Goal: Task Accomplishment & Management: Complete application form

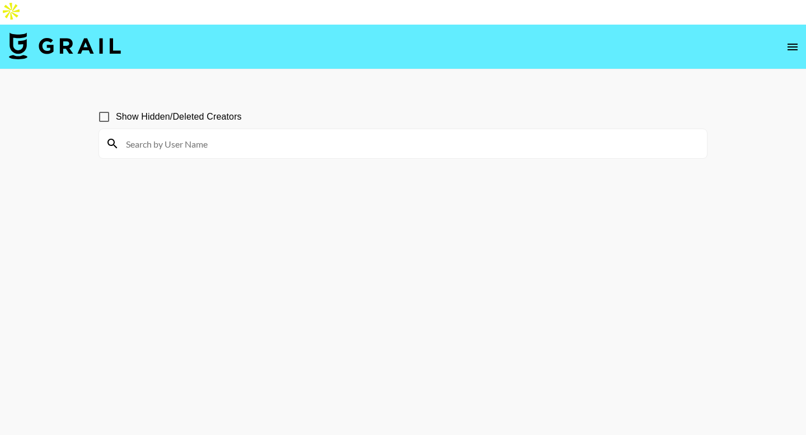
click at [478, 69] on main "Show Hidden/Deleted Creators" at bounding box center [403, 269] width 806 height 400
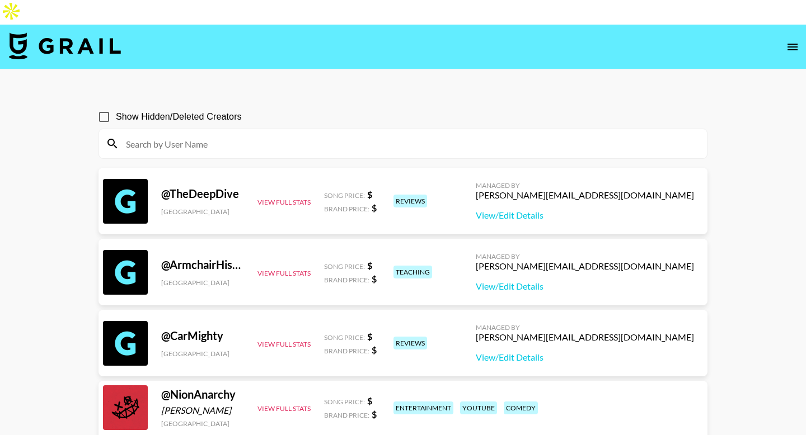
click at [581, 96] on section "Show Hidden/Deleted Creators" at bounding box center [403, 127] width 609 height 63
click at [790, 40] on icon "open drawer" at bounding box center [792, 46] width 13 height 13
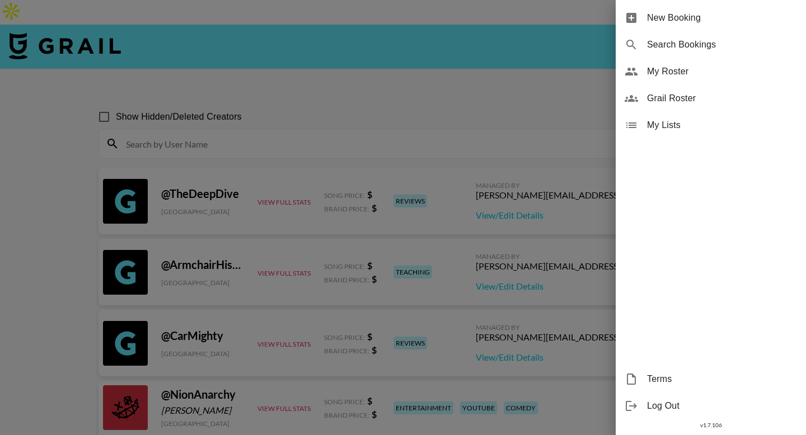
click at [520, 64] on div at bounding box center [403, 217] width 806 height 435
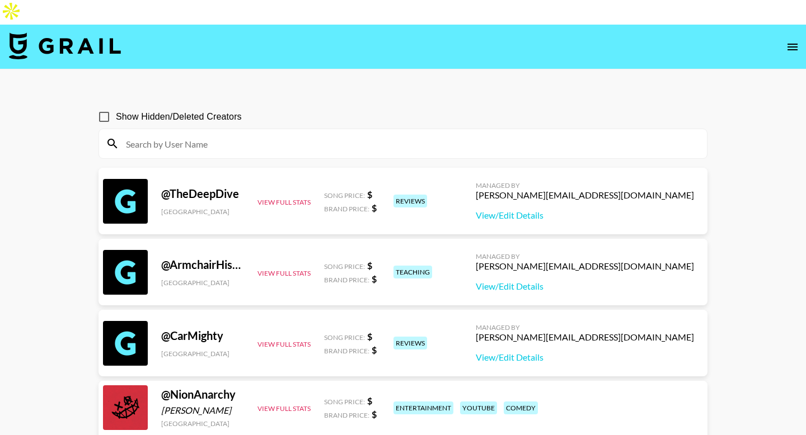
click at [97, 32] on img at bounding box center [65, 45] width 112 height 27
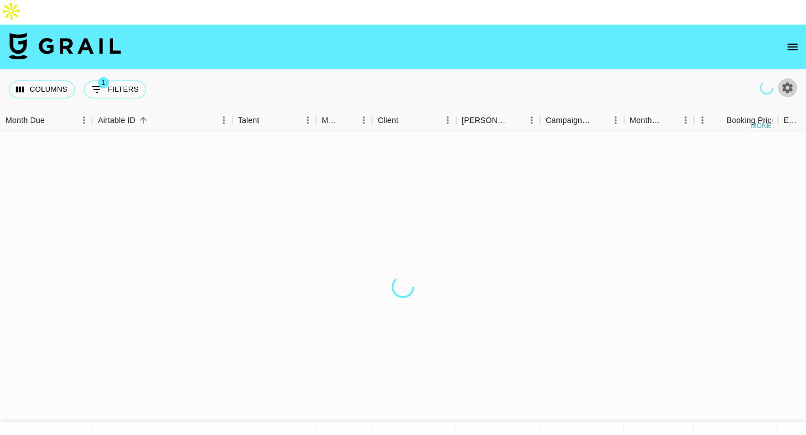
click at [788, 81] on icon "button" at bounding box center [787, 87] width 13 height 13
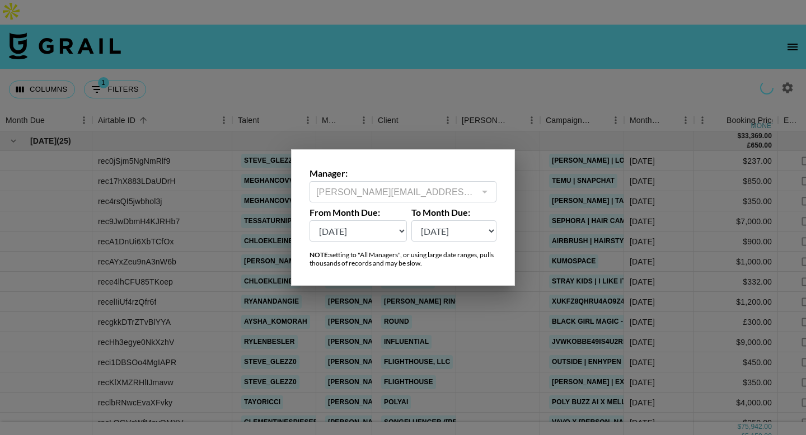
click at [362, 235] on select "[DATE] Sep '[DATE] [DATE] '[DATE] May '[DATE] Mar '[DATE] Jan '[DATE] Nov '[DAT…" at bounding box center [358, 231] width 97 height 21
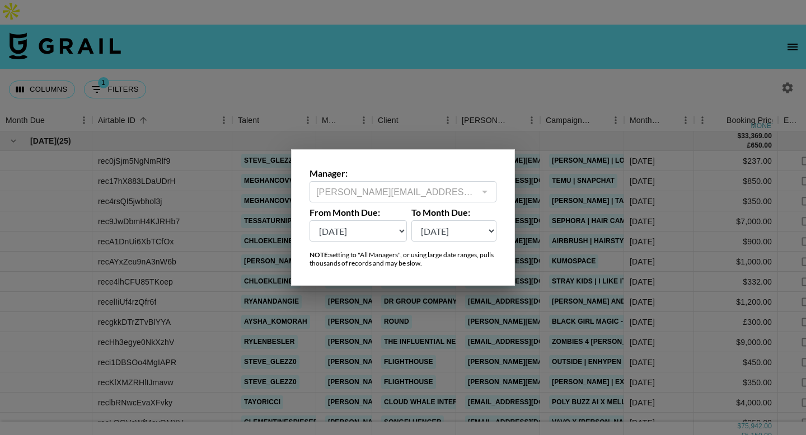
select select "[DATE]"
click at [310, 221] on select "[DATE] Sep '[DATE] [DATE] '[DATE] May '[DATE] Mar '[DATE] Jan '[DATE] Nov '[DAT…" at bounding box center [358, 231] width 97 height 21
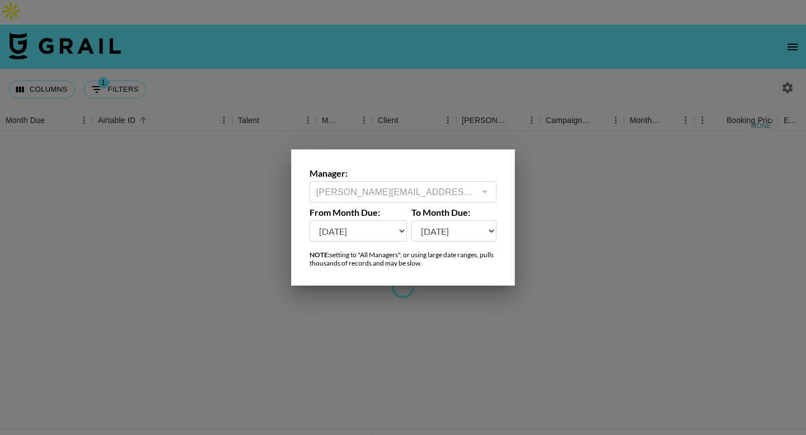
click at [349, 39] on div at bounding box center [403, 217] width 806 height 435
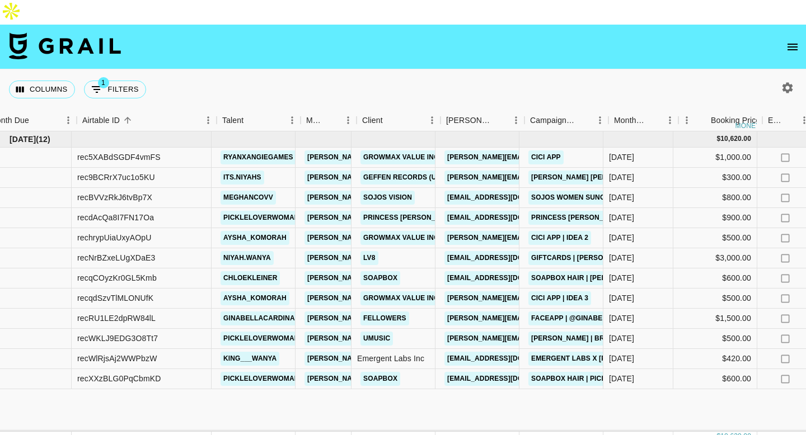
scroll to position [0, 13]
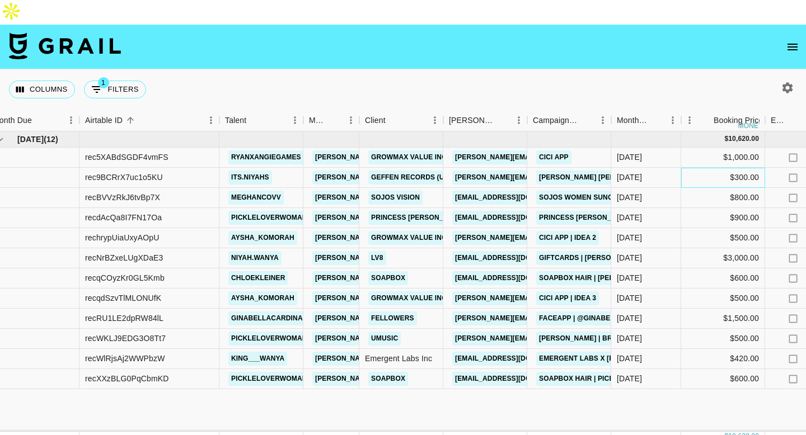
click at [709, 168] on div "$300.00" at bounding box center [723, 178] width 84 height 20
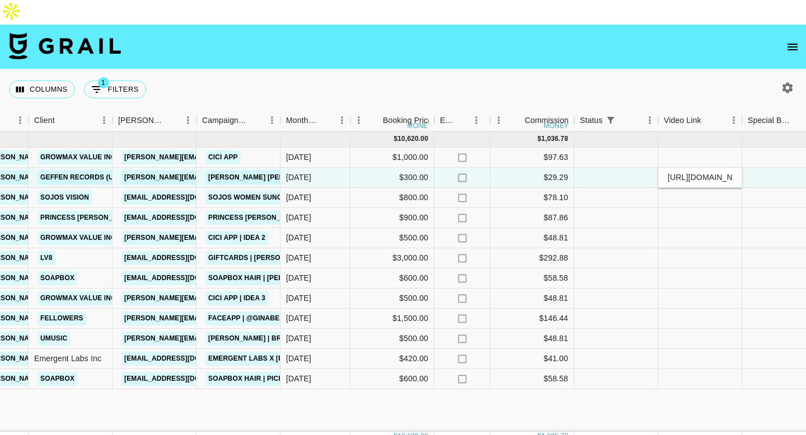
scroll to position [0, 266]
type input "[URL][DOMAIN_NAME][DOMAIN_NAME]"
click at [759, 168] on div at bounding box center [784, 178] width 84 height 20
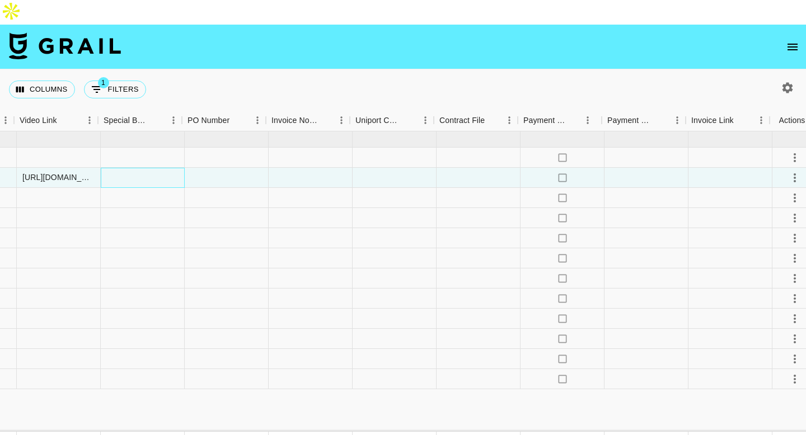
scroll to position [0, 996]
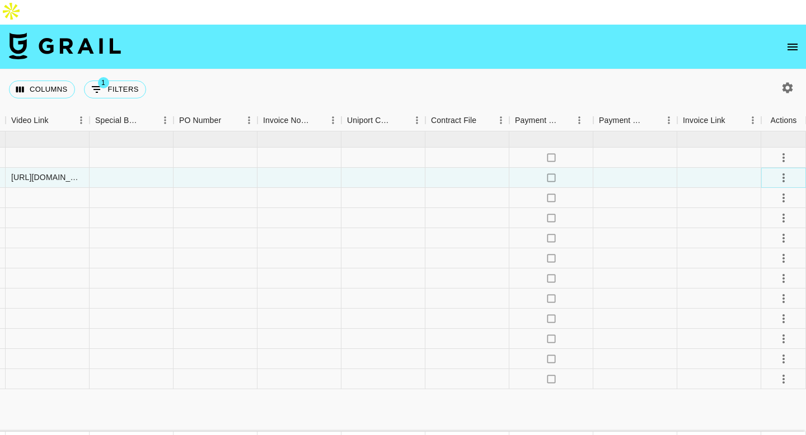
click at [779, 171] on icon "select merge strategy" at bounding box center [783, 177] width 13 height 13
click at [771, 172] on li "Confirm" at bounding box center [769, 177] width 73 height 20
click at [753, 257] on div "Approve" at bounding box center [759, 257] width 34 height 13
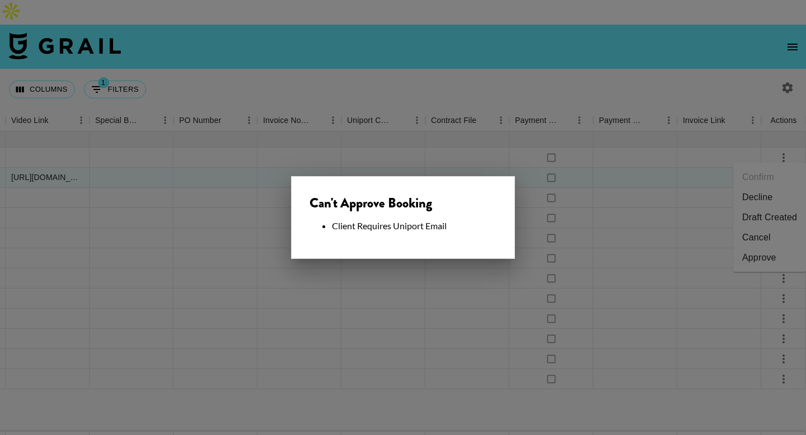
click at [163, 195] on div at bounding box center [403, 217] width 806 height 435
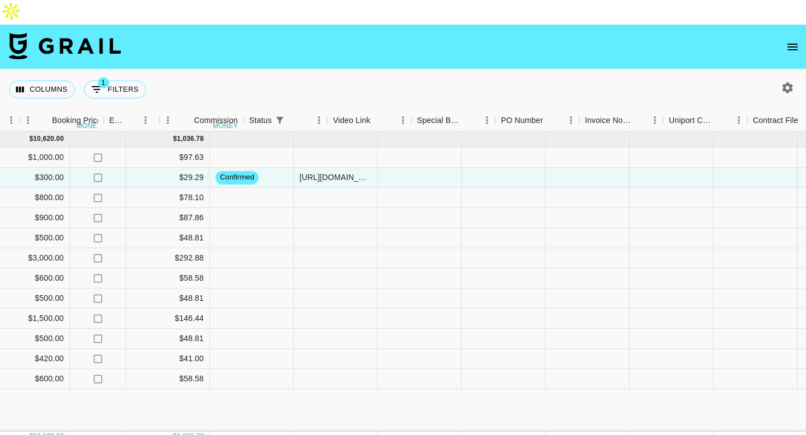
scroll to position [0, 664]
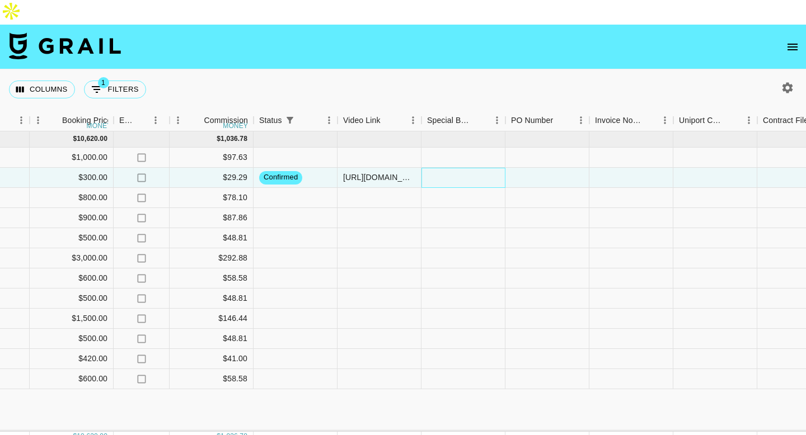
click at [447, 168] on div at bounding box center [464, 178] width 84 height 20
click at [301, 188] on div at bounding box center [296, 198] width 84 height 20
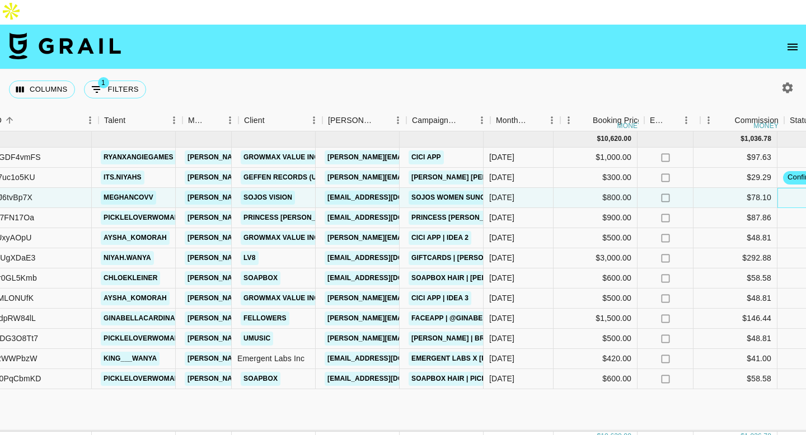
scroll to position [0, 134]
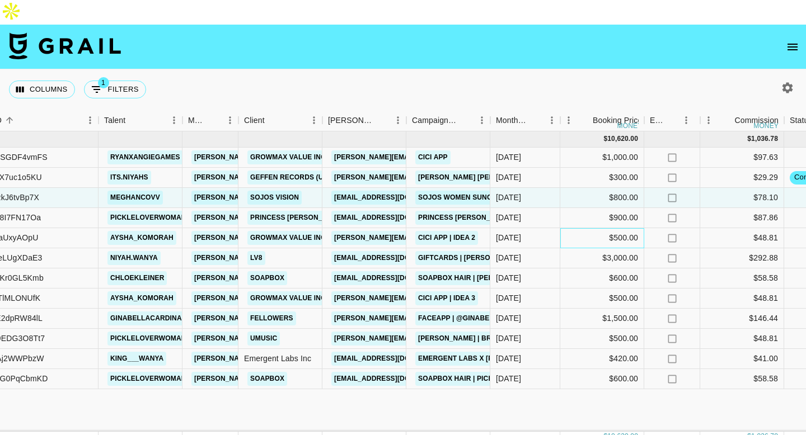
click at [569, 228] on div "$500.00" at bounding box center [602, 238] width 84 height 20
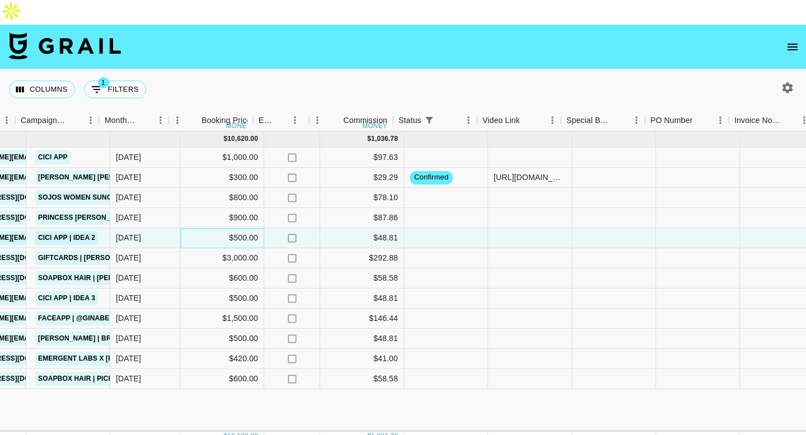
scroll to position [0, 525]
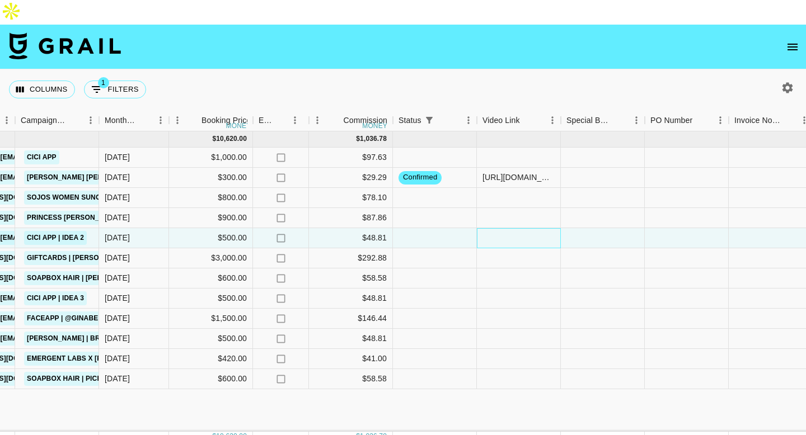
click at [505, 228] on div at bounding box center [519, 238] width 84 height 20
click at [508, 233] on input "text" at bounding box center [518, 237] width 82 height 9
paste input "[URL][DOMAIN_NAME]"
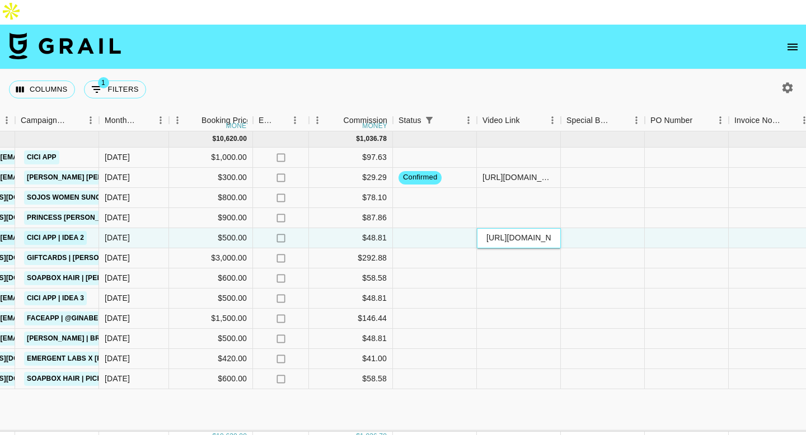
scroll to position [0, 293]
type input "[URL][DOMAIN_NAME]"
click at [614, 228] on div at bounding box center [603, 238] width 84 height 20
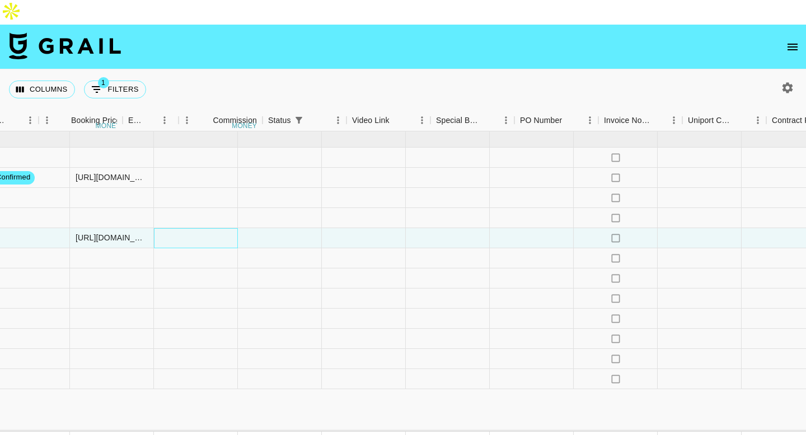
scroll to position [0, 996]
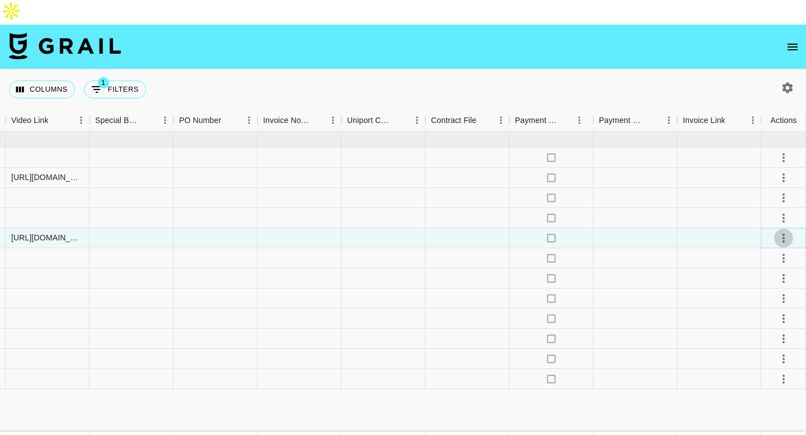
click at [783, 234] on icon "select merge strategy" at bounding box center [784, 238] width 2 height 9
click at [753, 317] on div "Approve" at bounding box center [759, 318] width 34 height 13
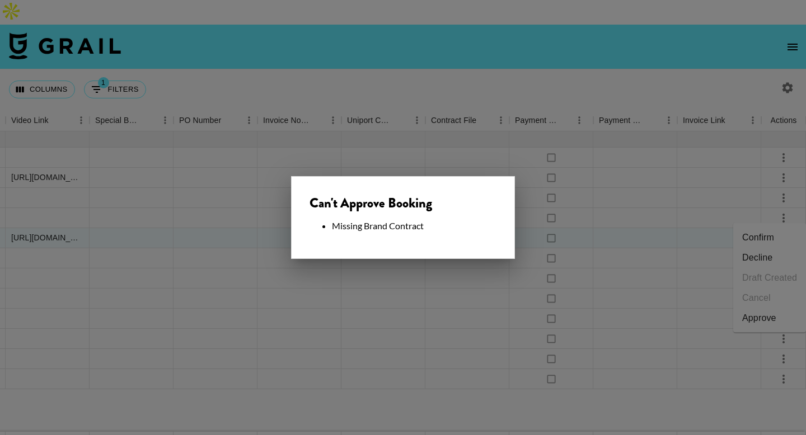
click at [221, 207] on div at bounding box center [403, 217] width 806 height 435
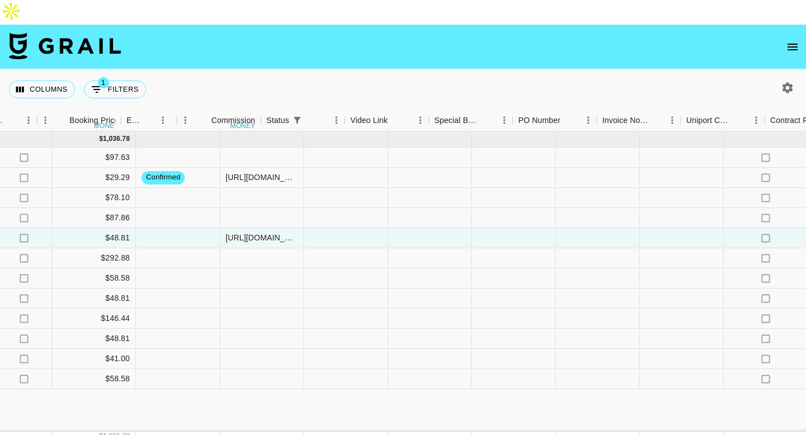
scroll to position [0, 620]
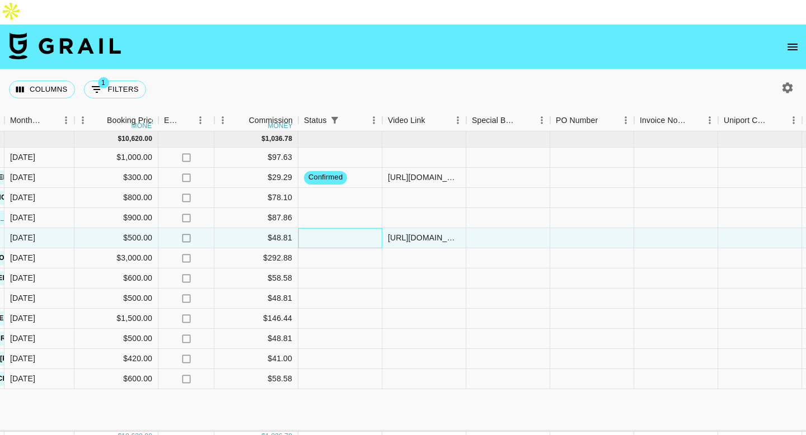
click at [338, 228] on div at bounding box center [340, 238] width 84 height 20
click at [489, 228] on div at bounding box center [508, 238] width 84 height 20
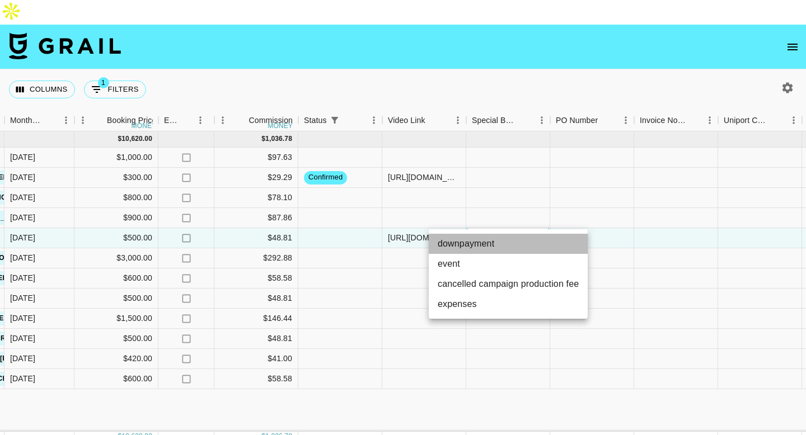
click at [485, 242] on li "downpayment" at bounding box center [508, 244] width 159 height 20
type input "downpayment"
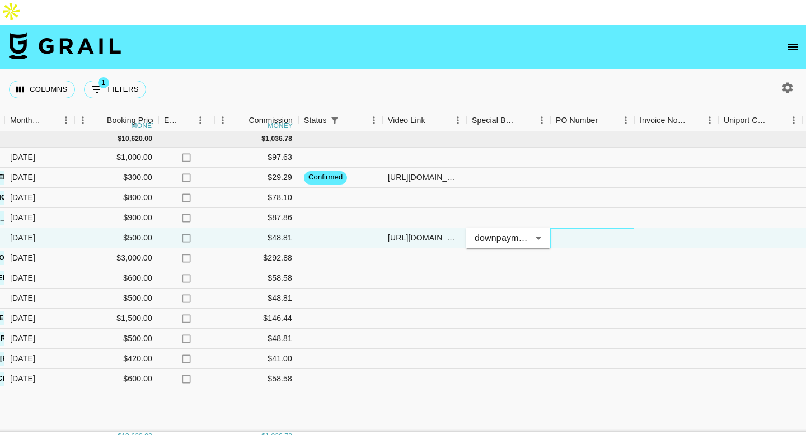
click at [574, 228] on div at bounding box center [592, 238] width 84 height 20
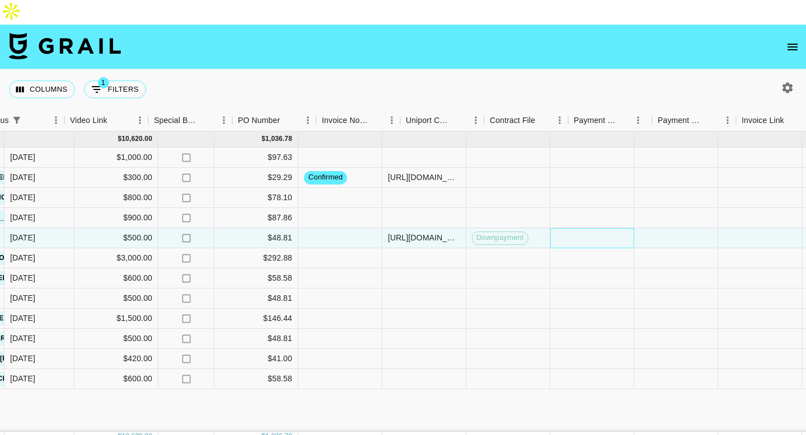
scroll to position [0, 996]
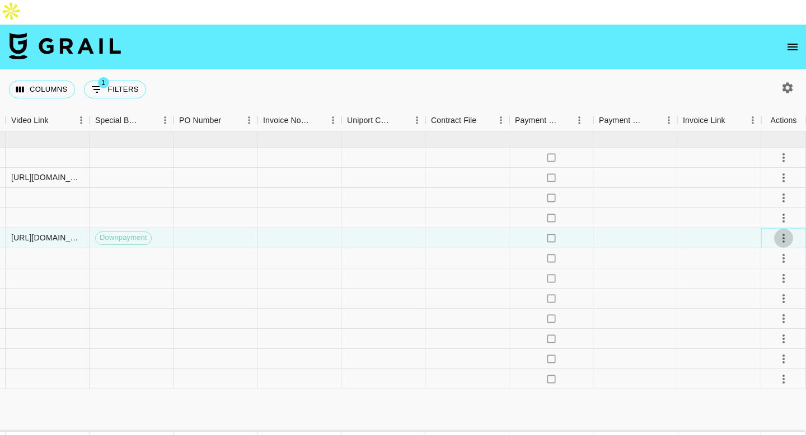
click at [784, 232] on icon "select merge strategy" at bounding box center [783, 238] width 13 height 13
click at [758, 317] on div "Approve" at bounding box center [759, 318] width 34 height 13
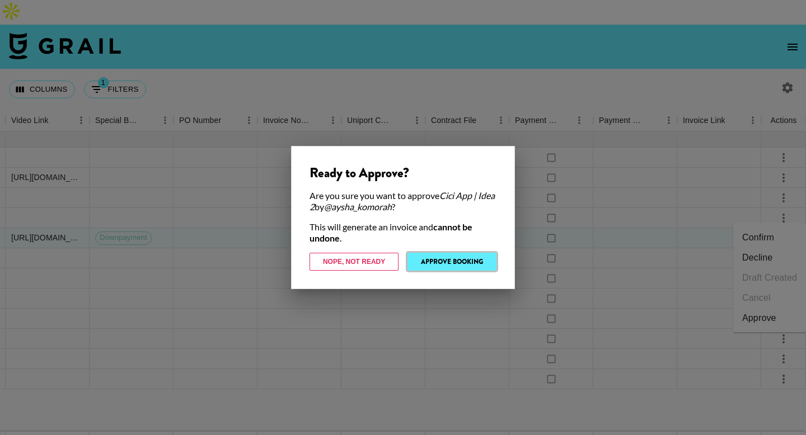
click at [447, 260] on button "Approve Booking" at bounding box center [452, 262] width 89 height 18
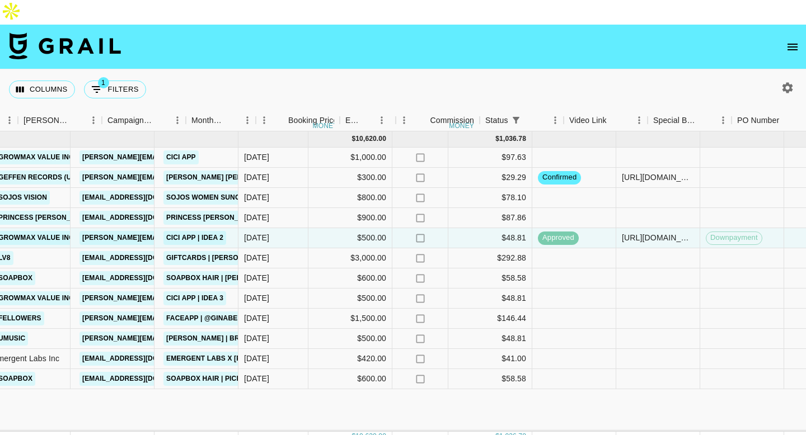
scroll to position [0, 438]
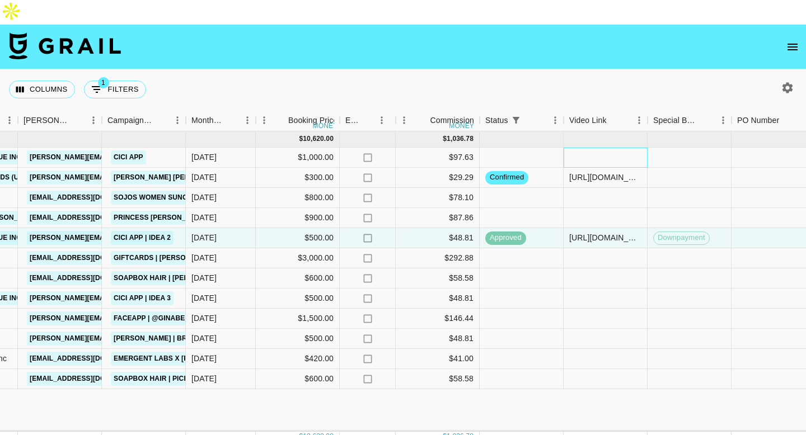
click at [586, 148] on div at bounding box center [606, 158] width 84 height 20
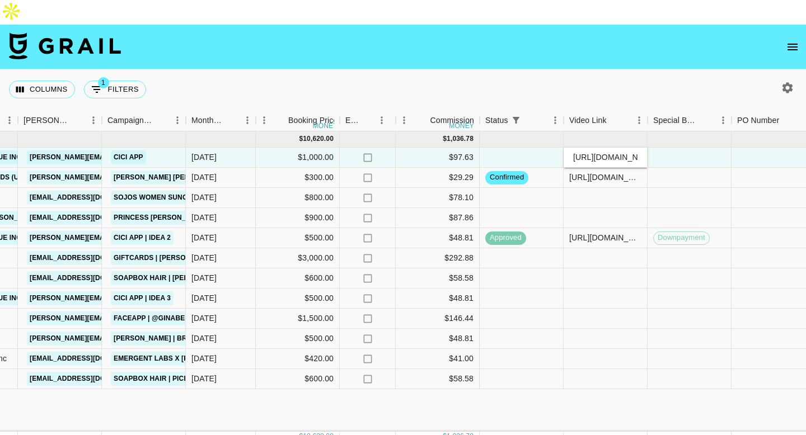
scroll to position [0, 303]
type input "[URL][DOMAIN_NAME]"
click at [685, 148] on div at bounding box center [690, 158] width 84 height 20
click at [509, 148] on div at bounding box center [522, 158] width 84 height 20
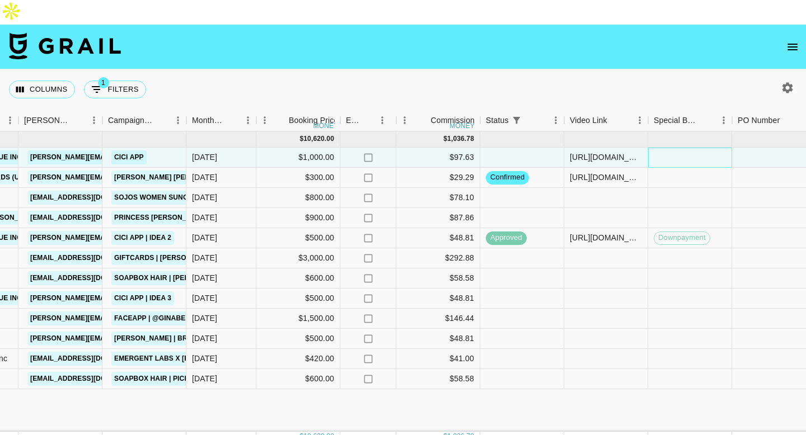
click at [668, 148] on div at bounding box center [690, 158] width 84 height 20
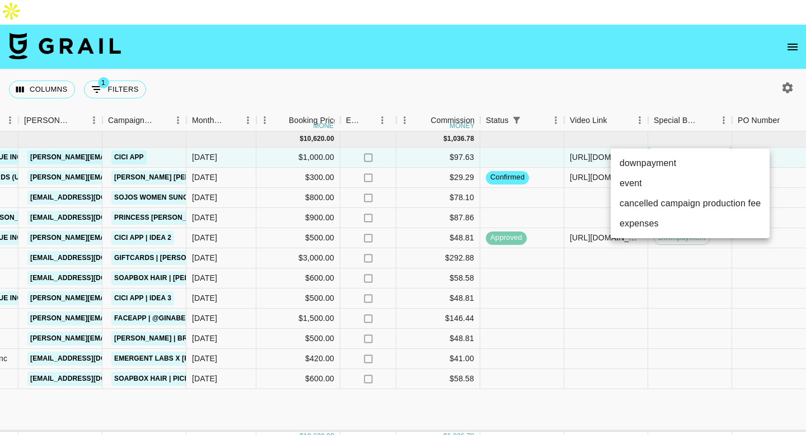
click at [659, 160] on li "downpayment" at bounding box center [690, 163] width 159 height 20
type input "downpayment"
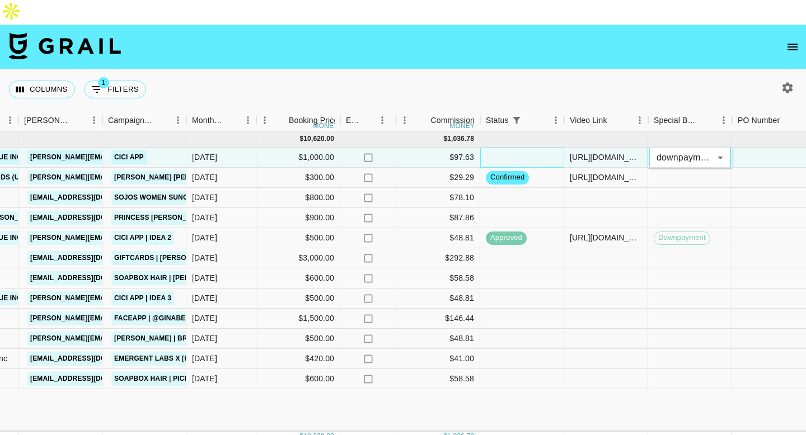
click at [520, 148] on div at bounding box center [522, 158] width 84 height 20
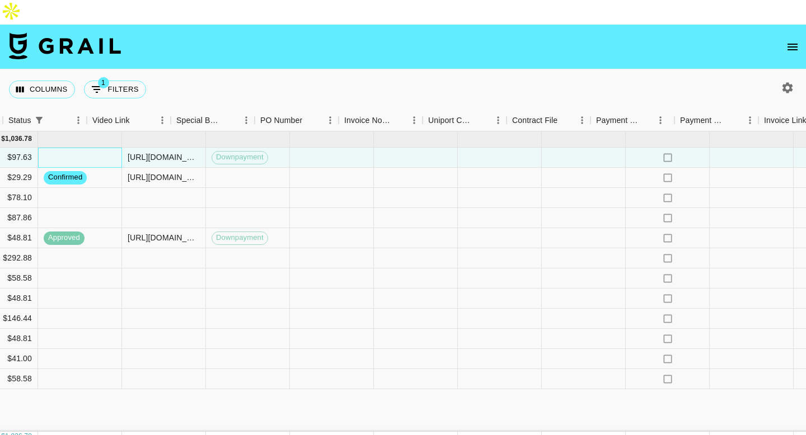
scroll to position [0, 996]
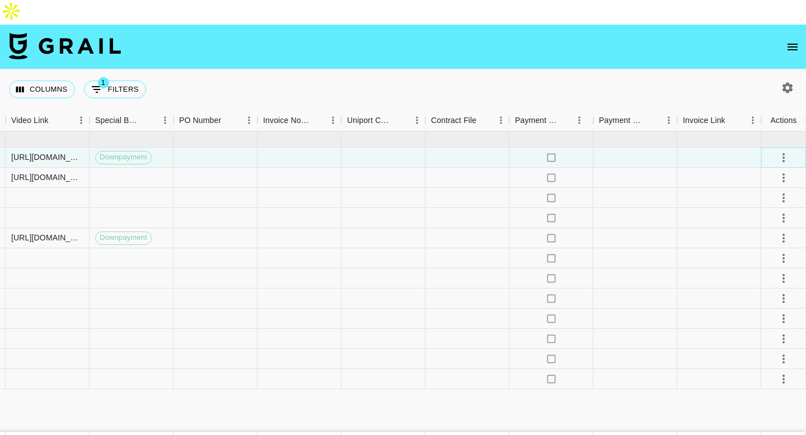
click at [775, 148] on button "select merge strategy" at bounding box center [783, 157] width 19 height 19
click at [756, 235] on div "Approve" at bounding box center [759, 237] width 34 height 13
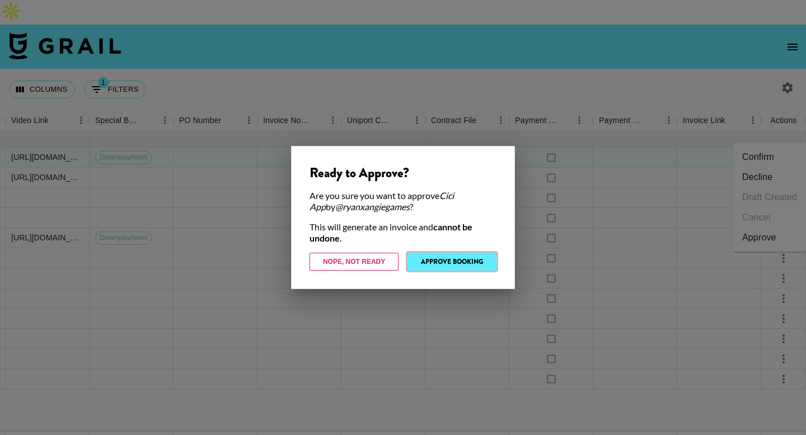
click at [440, 257] on button "Approve Booking" at bounding box center [452, 262] width 89 height 18
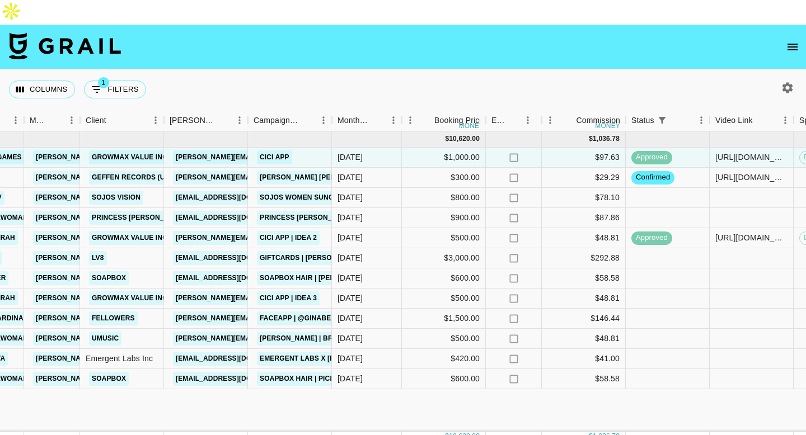
scroll to position [0, 130]
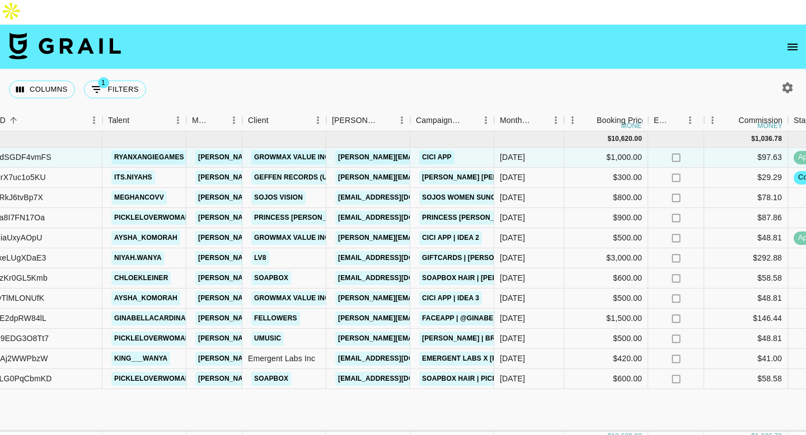
click at [784, 82] on icon "button" at bounding box center [788, 87] width 11 height 11
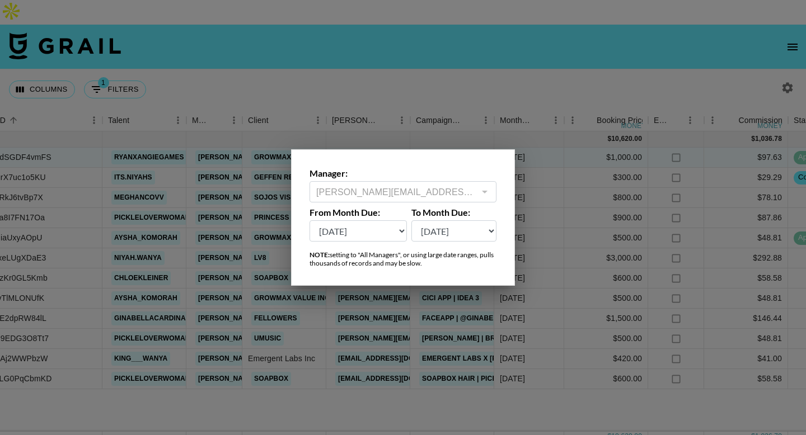
click at [344, 231] on select "[DATE] Sep '[DATE] [DATE] '[DATE] May '[DATE] Mar '[DATE] Jan '[DATE] Nov '[DAT…" at bounding box center [358, 231] width 97 height 21
select select "[DATE]"
click at [310, 221] on select "[DATE] Sep '[DATE] [DATE] '[DATE] May '[DATE] Mar '[DATE] Jan '[DATE] Nov '[DAT…" at bounding box center [358, 231] width 97 height 21
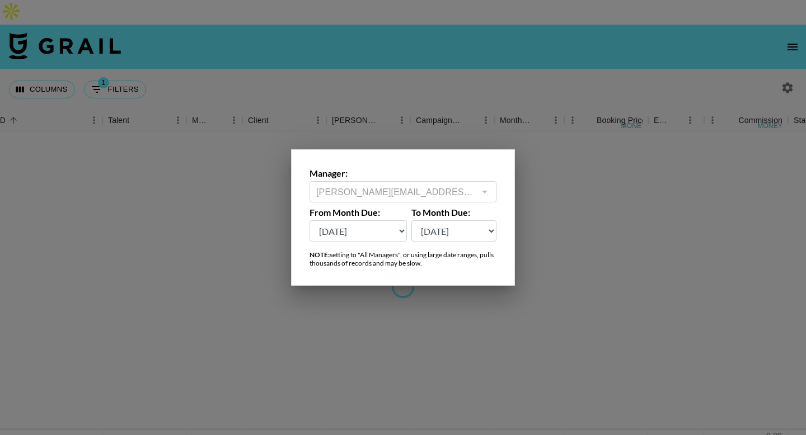
click at [227, 54] on div at bounding box center [403, 217] width 806 height 435
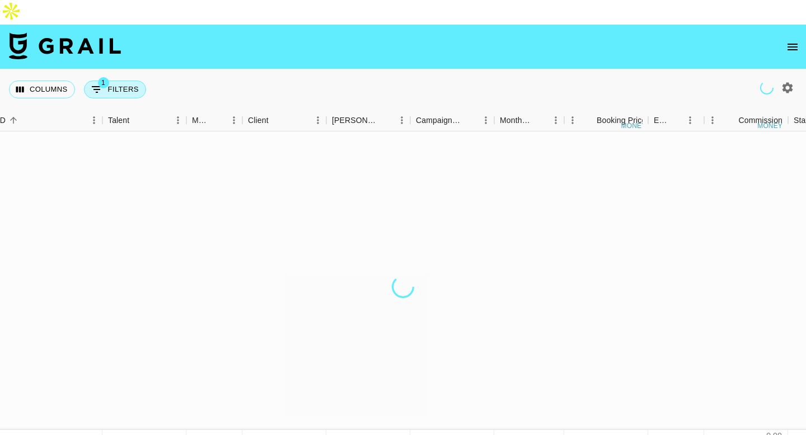
click at [112, 81] on button "1 Filters" at bounding box center [115, 90] width 62 height 18
select select "status"
select select "not"
select select "declined"
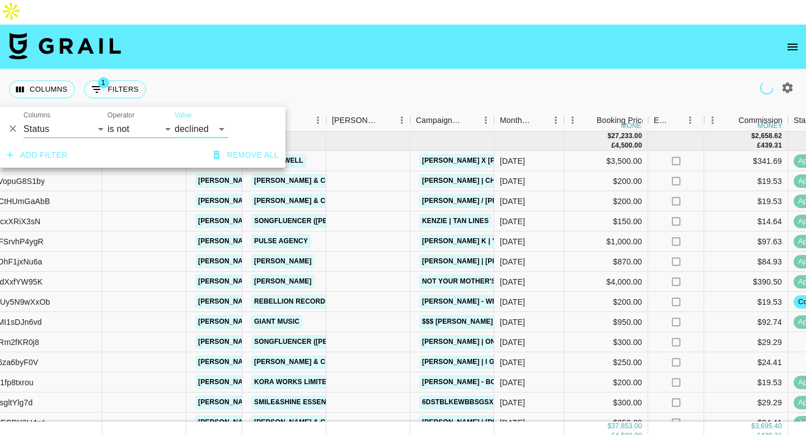
click at [38, 152] on button "Add filter" at bounding box center [37, 155] width 70 height 21
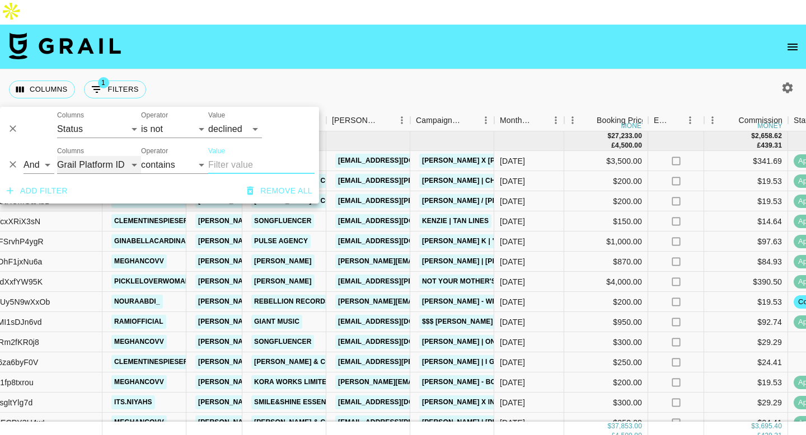
click at [91, 162] on select "Grail Platform ID Airtable ID Talent Manager Client [PERSON_NAME] Campaign (Typ…" at bounding box center [99, 165] width 84 height 18
select select "talentName"
click at [57, 156] on select "Grail Platform ID Airtable ID Talent Manager Client [PERSON_NAME] Campaign (Typ…" at bounding box center [99, 165] width 84 height 18
click at [237, 163] on input "Value" at bounding box center [261, 165] width 106 height 18
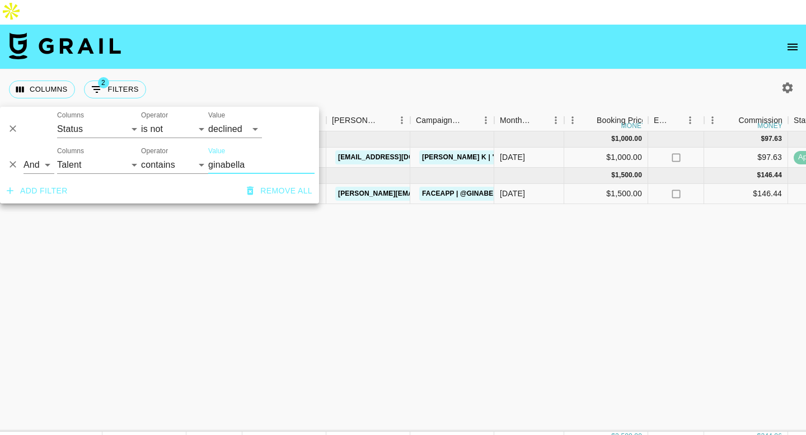
type input "ginabella"
click at [420, 308] on div "[DATE] ( 1 ) $ 1,000.00 $ 97.63 rec9Cb5FSrvhP4ygR ginabellacardinale [PERSON_NA…" at bounding box center [771, 282] width 1802 height 301
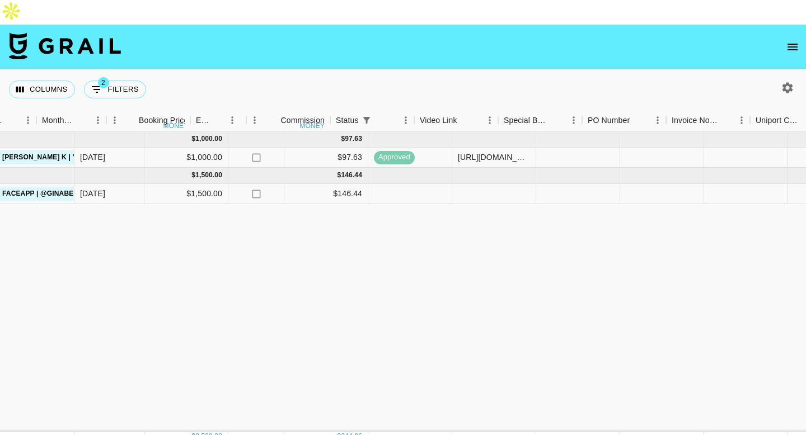
scroll to position [0, 367]
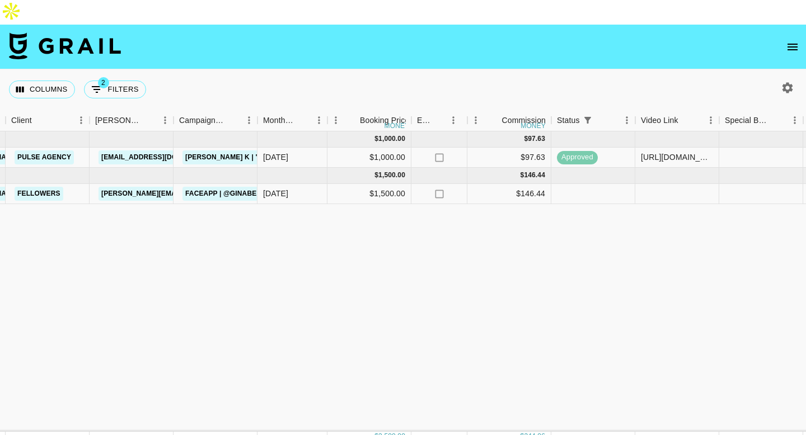
click at [788, 40] on icon "open drawer" at bounding box center [792, 46] width 13 height 13
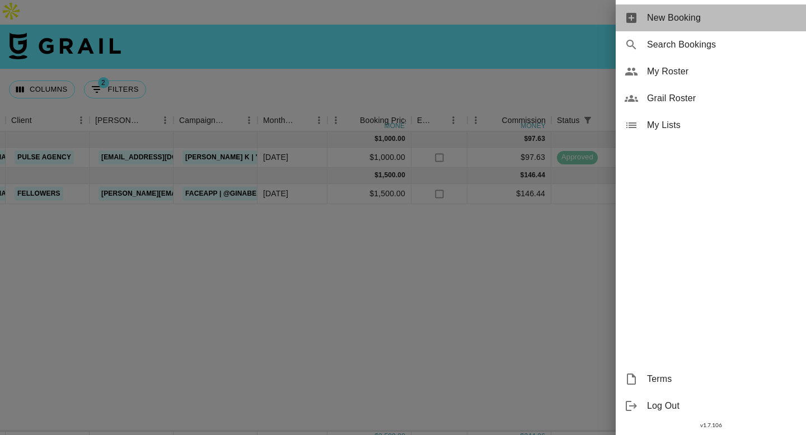
click at [682, 15] on span "New Booking" at bounding box center [722, 17] width 150 height 13
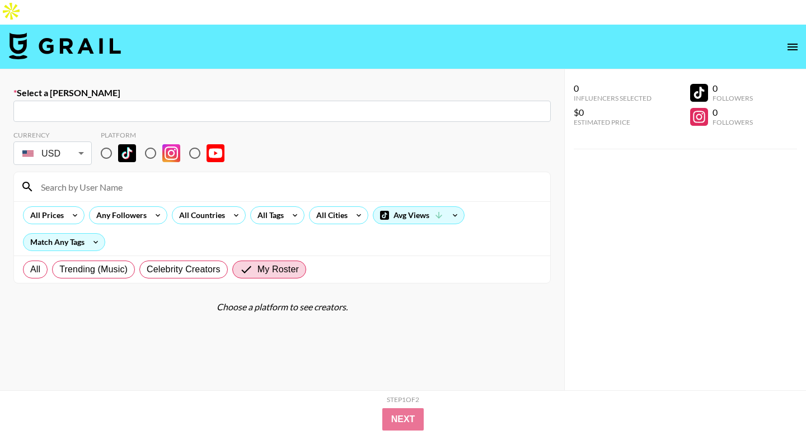
click at [336, 101] on div "​" at bounding box center [281, 111] width 537 height 21
click at [337, 105] on input "text" at bounding box center [282, 111] width 524 height 13
click at [335, 105] on input "text" at bounding box center [282, 111] width 524 height 13
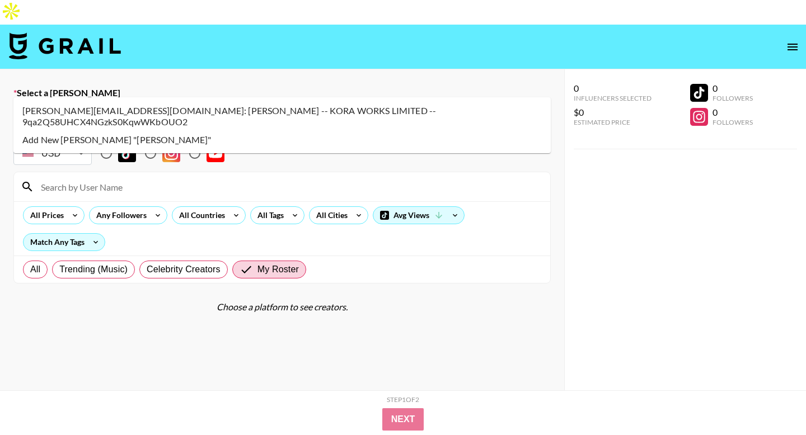
click at [274, 106] on li "[PERSON_NAME][EMAIL_ADDRESS][DOMAIN_NAME]: [PERSON_NAME] -- KORA WORKS LIMITED …" at bounding box center [281, 116] width 537 height 29
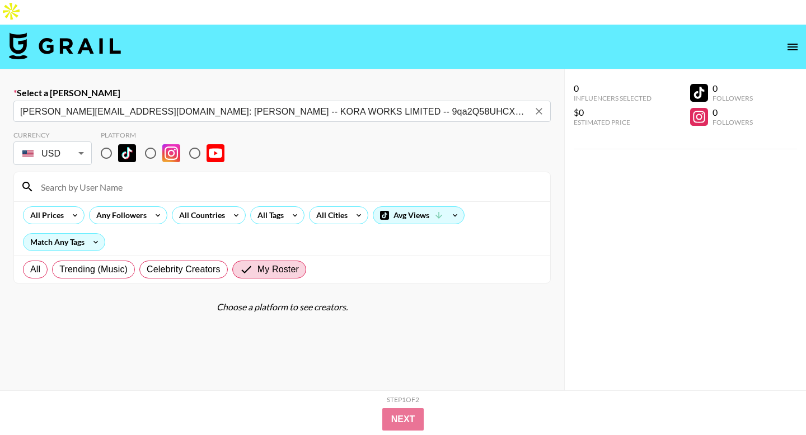
type input "[PERSON_NAME][EMAIL_ADDRESS][DOMAIN_NAME]: [PERSON_NAME] -- KORA WORKS LIMITED …"
click at [105, 142] on input "radio" at bounding box center [107, 154] width 24 height 24
radio input "true"
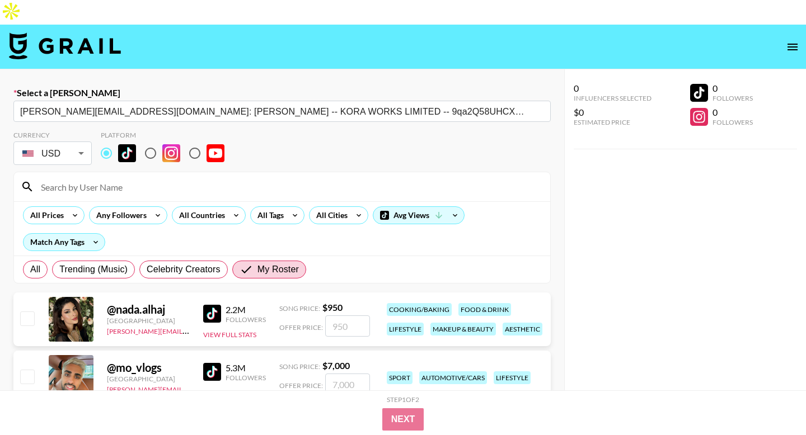
click at [152, 142] on input "radio" at bounding box center [151, 154] width 24 height 24
radio input "true"
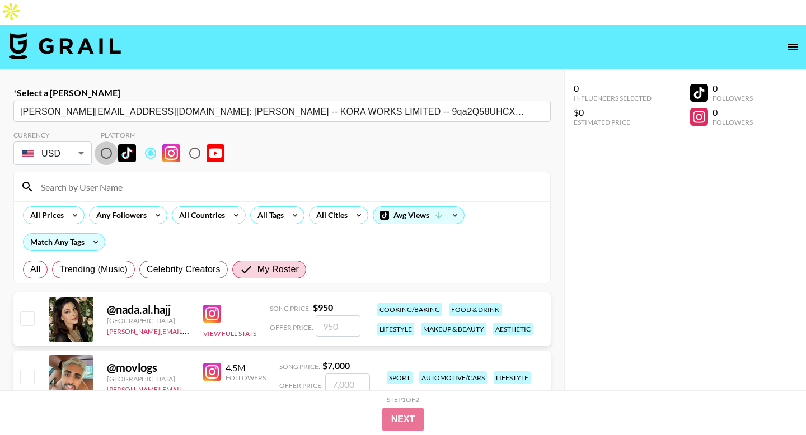
click at [106, 142] on input "radio" at bounding box center [107, 154] width 24 height 24
radio input "true"
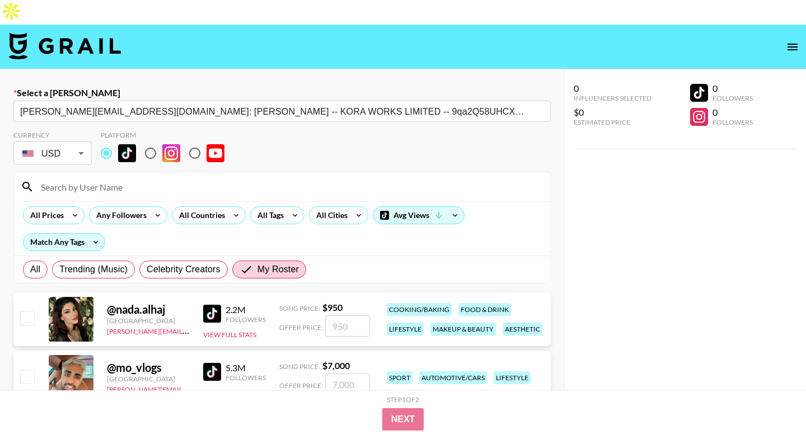
click at [101, 178] on input at bounding box center [288, 187] width 509 height 18
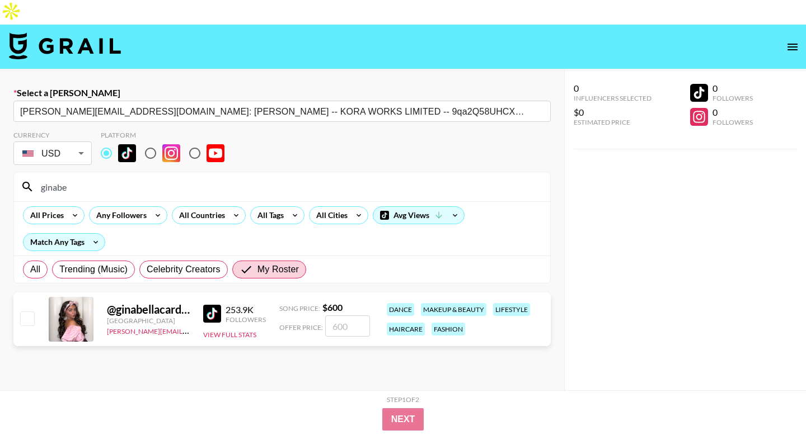
type input "ginabe"
click at [29, 312] on input "checkbox" at bounding box center [26, 318] width 13 height 13
checkbox input "true"
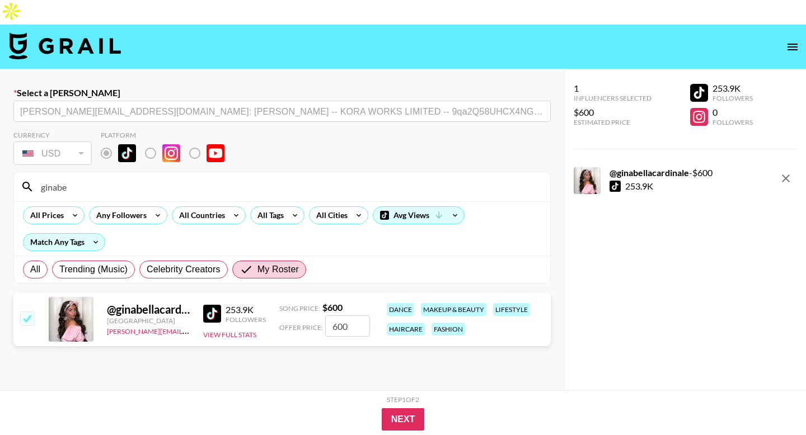
click at [340, 316] on input "600" at bounding box center [347, 326] width 45 height 21
type input "550"
click at [409, 424] on button "Next" at bounding box center [403, 420] width 43 height 22
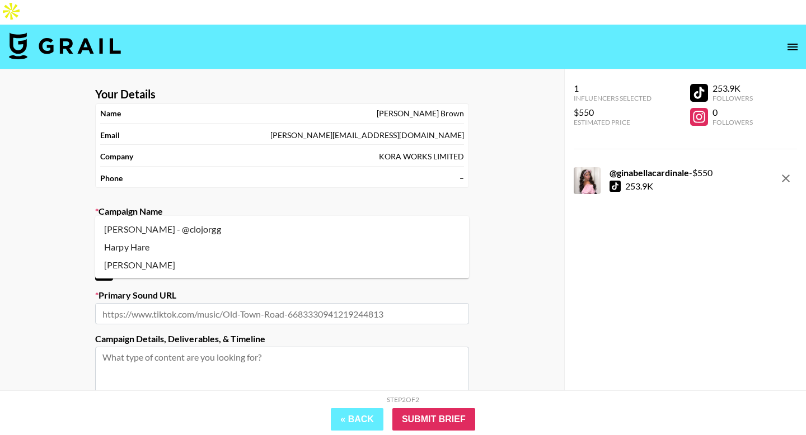
click at [161, 224] on input "text" at bounding box center [282, 230] width 360 height 13
click at [180, 224] on input "text" at bounding box center [282, 230] width 360 height 13
click at [155, 347] on textarea at bounding box center [282, 389] width 374 height 84
click at [162, 303] on input "text" at bounding box center [282, 313] width 374 height 21
paste input "[URL][DOMAIN_NAME]"
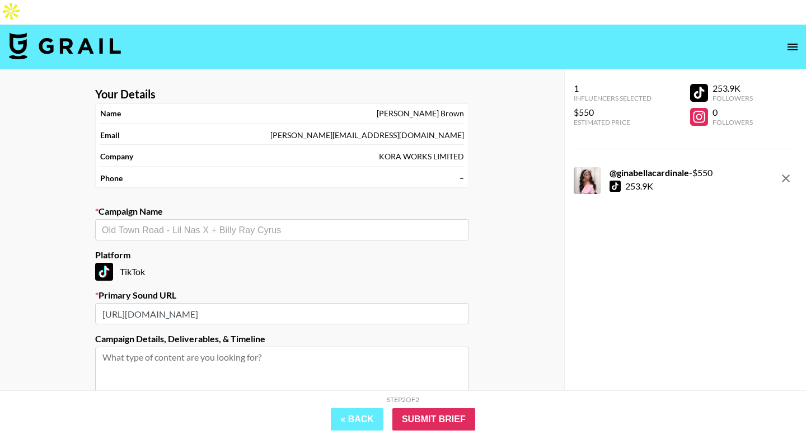
scroll to position [0, 4]
type input "[URL][DOMAIN_NAME]"
click at [166, 217] on section "Your Details Name [PERSON_NAME] Email [PERSON_NAME][EMAIL_ADDRESS][DOMAIN_NAME]…" at bounding box center [282, 290] width 392 height 425
click at [166, 224] on input "text" at bounding box center [282, 230] width 360 height 13
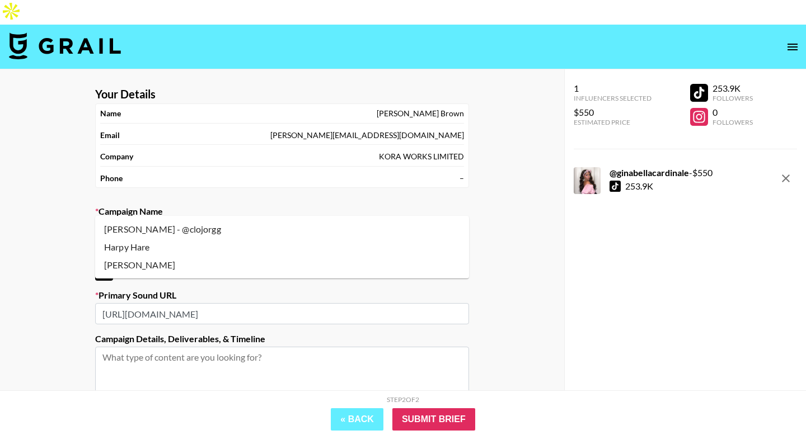
paste input "[PERSON_NAME] 'You Da One'"
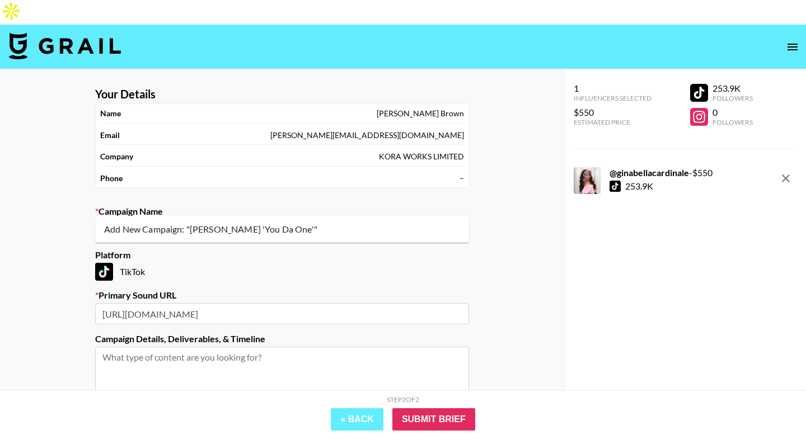
click at [136, 224] on input "[PERSON_NAME] 'You Da One'" at bounding box center [274, 230] width 345 height 13
click at [143, 224] on input "[PERSON_NAME] 'You Da One'" at bounding box center [274, 230] width 345 height 13
click at [207, 224] on input "[PERSON_NAME] | You Da One'" at bounding box center [274, 230] width 345 height 13
click at [206, 230] on li "Add New Campaign: "[PERSON_NAME] | You Da One"" at bounding box center [282, 230] width 374 height 18
click at [239, 227] on li "Add New Campaign: "[PERSON_NAME] | You Da One | [PERSON_NAME]"" at bounding box center [282, 230] width 374 height 18
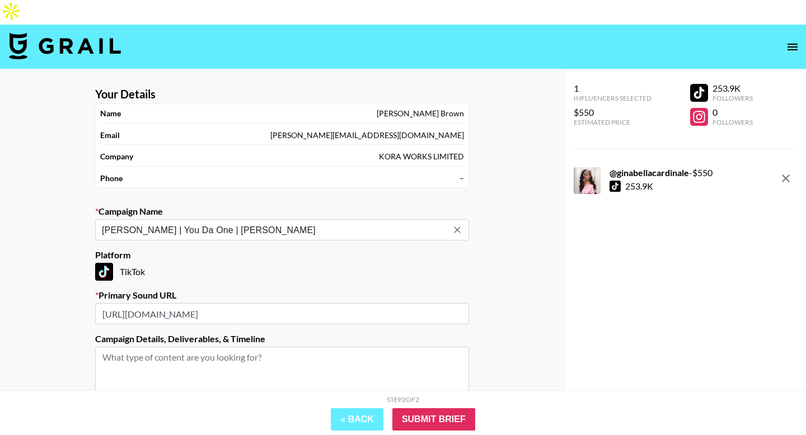
type input "[PERSON_NAME] | You Da One | [PERSON_NAME]"
click at [181, 347] on textarea at bounding box center [282, 389] width 374 height 84
click at [179, 363] on textarea at bounding box center [282, 389] width 374 height 84
paste textarea "Brief: LipSync/Fit Checks Deliverable: 1x IG Post The brief is open to give you…"
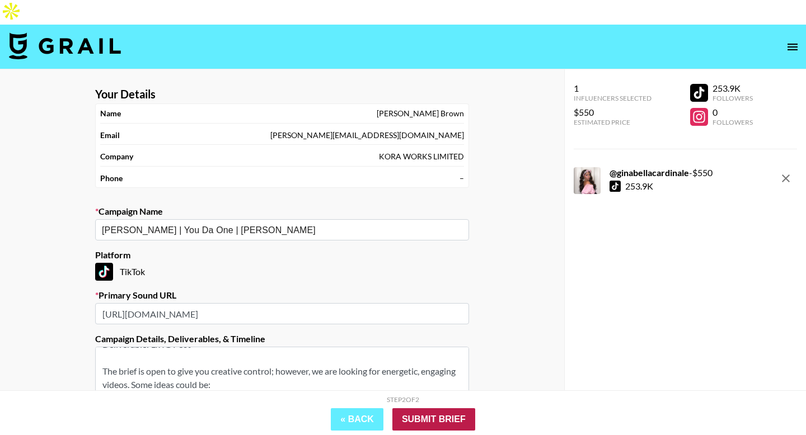
type textarea "Brief: LipSync/Fit Checks Deliverable: 1x IG Post The brief is open to give you…"
click at [428, 416] on input "Submit Brief" at bounding box center [433, 420] width 83 height 22
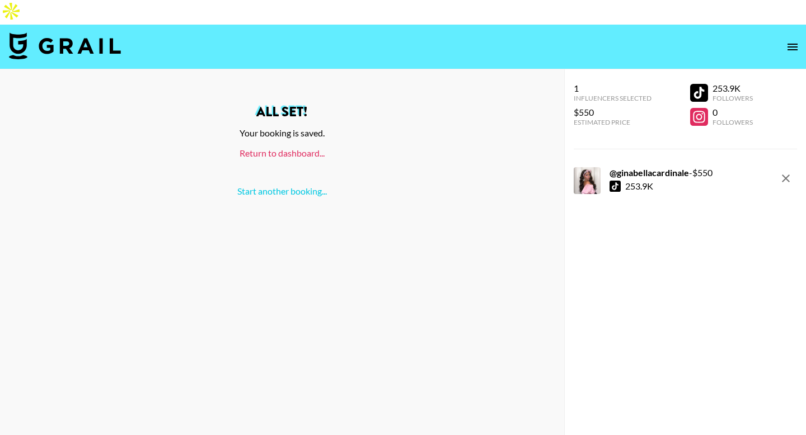
click at [282, 148] on link "Return to dashboard..." at bounding box center [282, 153] width 85 height 11
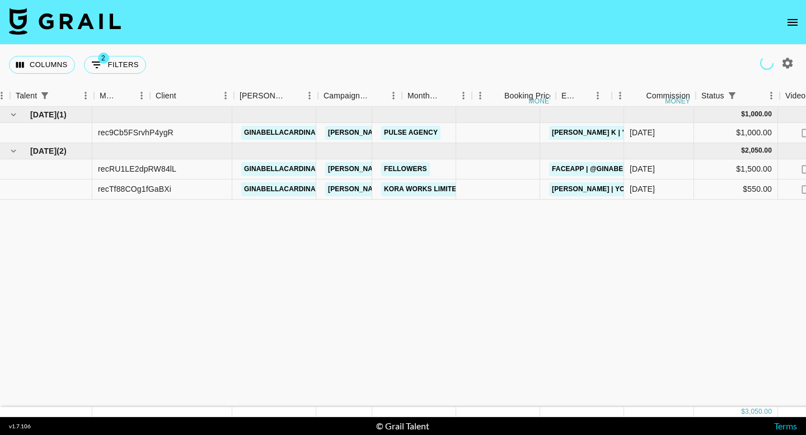
scroll to position [0, 682]
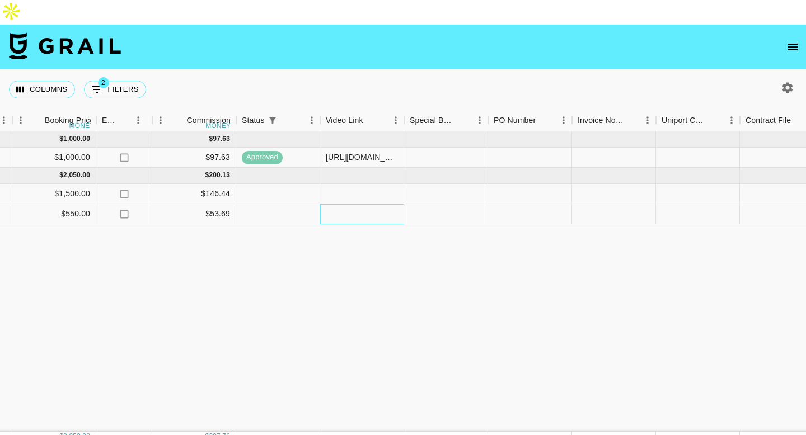
click at [356, 204] on div at bounding box center [362, 214] width 84 height 20
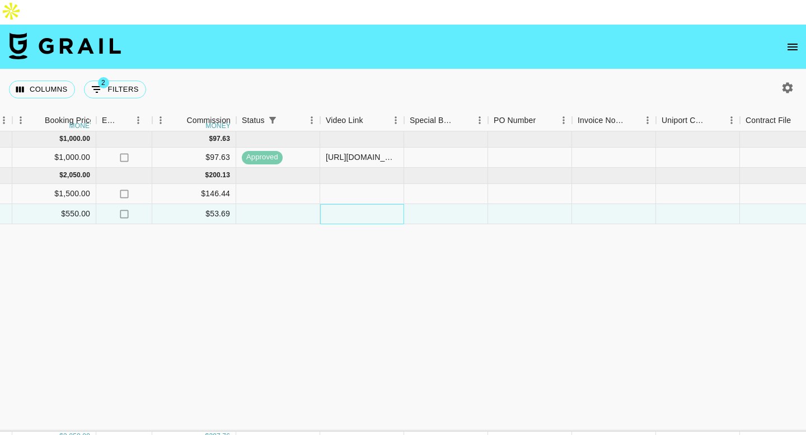
click at [356, 204] on div at bounding box center [362, 214] width 84 height 20
type input "https://www.tiktok.com/@ginabellacardinale/video/7558989528120167693?_t=ZT-90R3…"
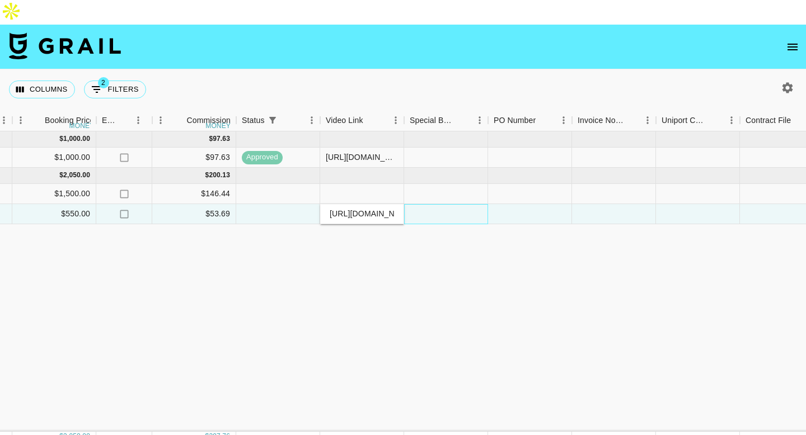
click at [433, 204] on div at bounding box center [446, 214] width 84 height 20
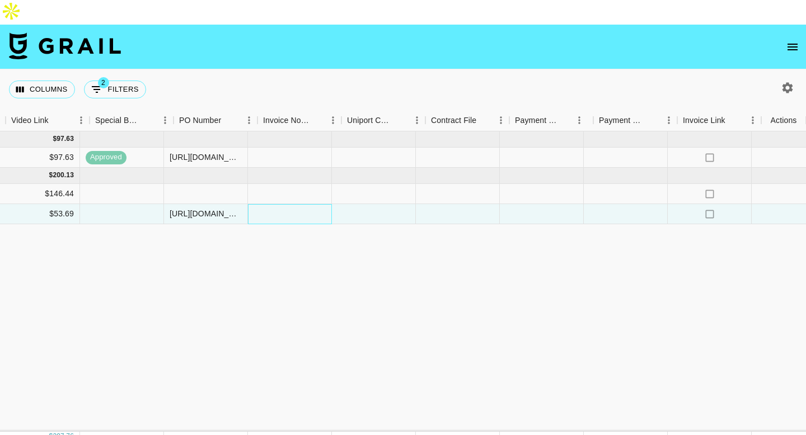
scroll to position [0, 996]
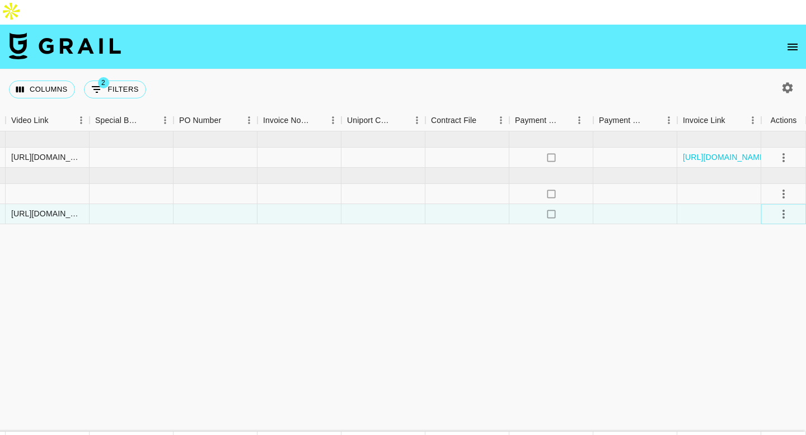
click at [783, 210] on icon "select merge strategy" at bounding box center [784, 214] width 2 height 9
click at [747, 291] on div "Approve" at bounding box center [759, 294] width 34 height 13
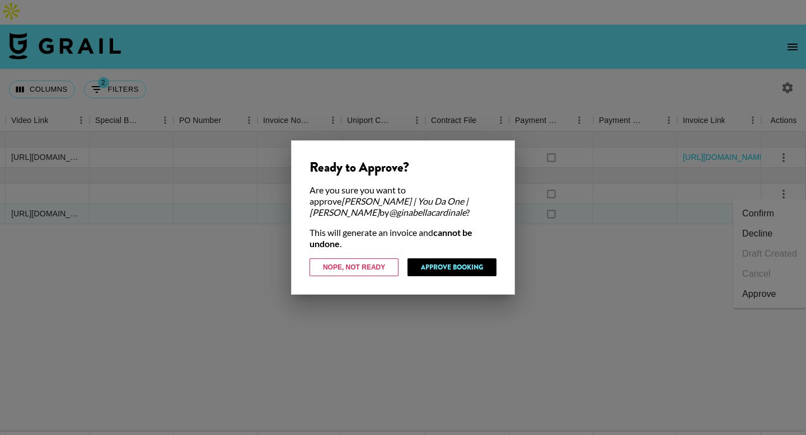
click at [747, 293] on div at bounding box center [403, 217] width 806 height 435
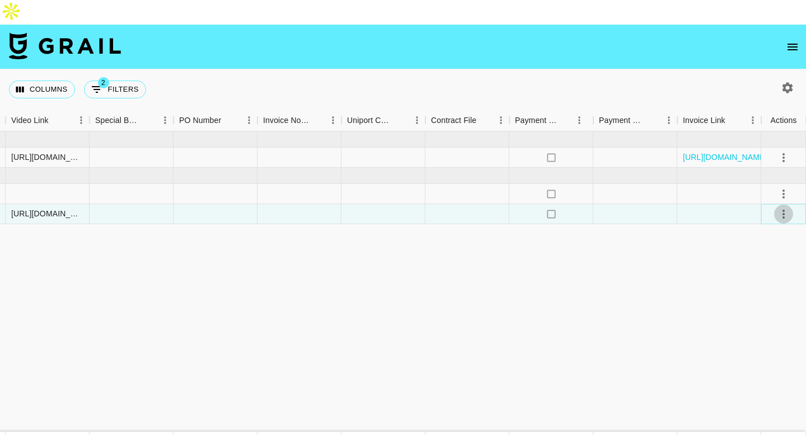
click at [785, 208] on icon "select merge strategy" at bounding box center [783, 214] width 13 height 13
click at [755, 297] on div "Approve" at bounding box center [759, 294] width 34 height 13
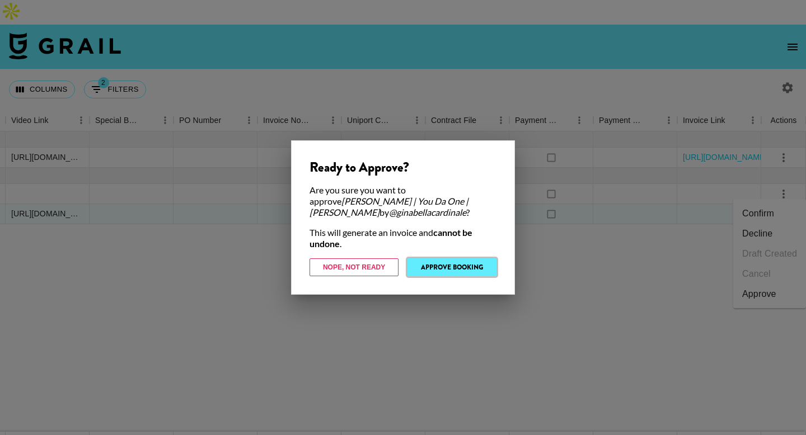
click at [471, 260] on button "Approve Booking" at bounding box center [452, 268] width 89 height 18
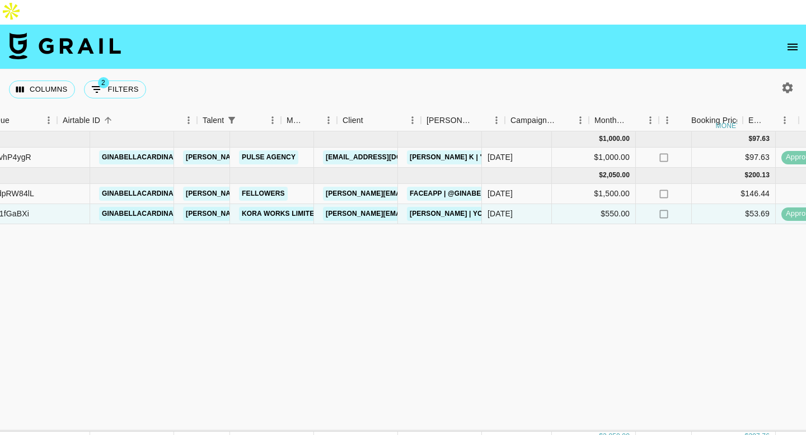
scroll to position [0, 0]
